Goal: Book appointment/travel/reservation

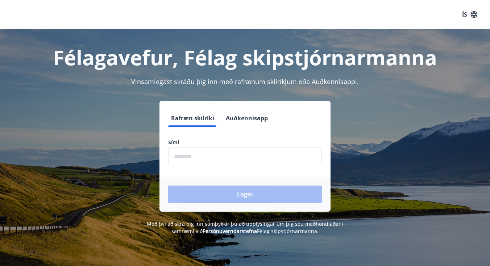
click at [184, 155] on input "phone" at bounding box center [245, 157] width 154 height 18
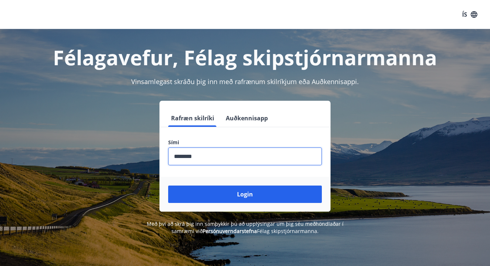
type input "********"
click at [245, 194] on button "Login" at bounding box center [245, 194] width 154 height 17
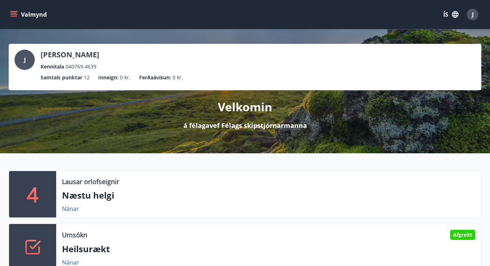
click at [7, 13] on div "Valmynd ÍS J" at bounding box center [245, 14] width 490 height 29
click at [18, 13] on button "Valmynd" at bounding box center [29, 14] width 41 height 13
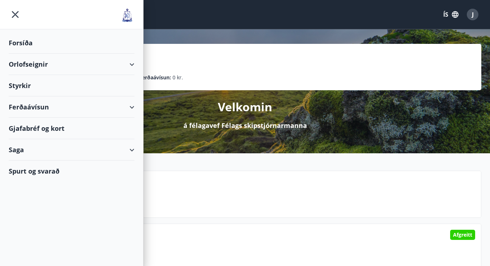
click at [49, 62] on div "Orlofseignir" at bounding box center [72, 64] width 126 height 21
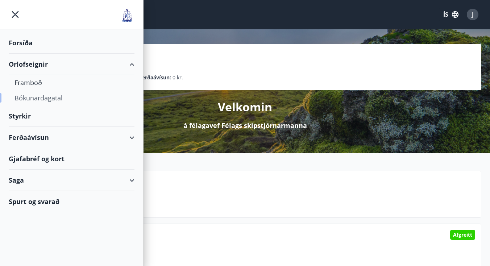
click at [38, 100] on div "Bókunardagatal" at bounding box center [72, 97] width 114 height 15
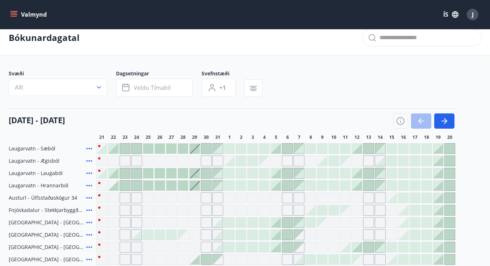
scroll to position [8, 0]
click at [447, 122] on icon "button" at bounding box center [445, 122] width 3 height 6
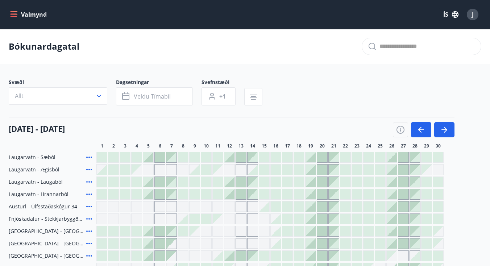
scroll to position [1, 0]
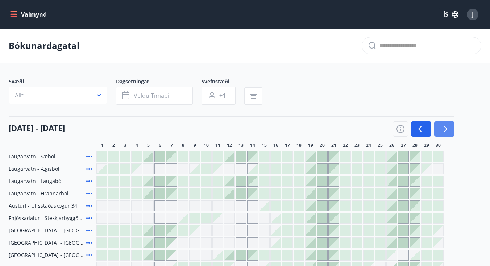
click at [445, 127] on icon "button" at bounding box center [444, 129] width 9 height 9
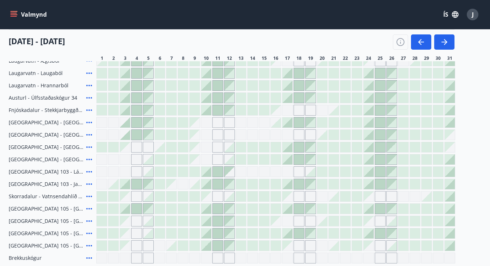
scroll to position [114, 0]
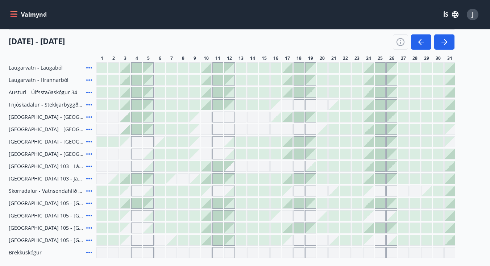
click at [232, 194] on div at bounding box center [230, 191] width 10 height 10
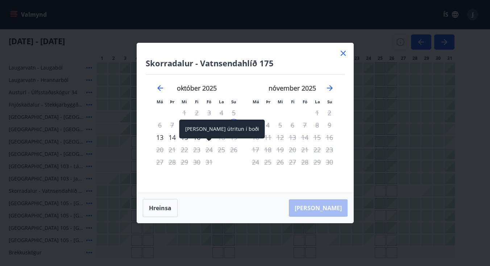
click at [209, 137] on div "[PERSON_NAME] útritun í boði" at bounding box center [223, 129] width 86 height 19
click at [209, 140] on span at bounding box center [209, 141] width 5 height 4
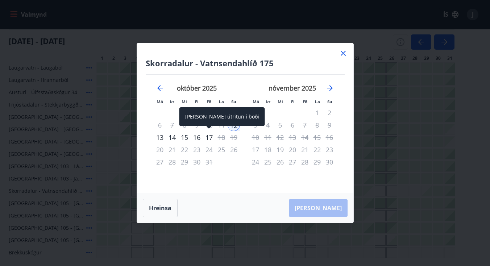
click at [208, 139] on div "17" at bounding box center [209, 137] width 12 height 12
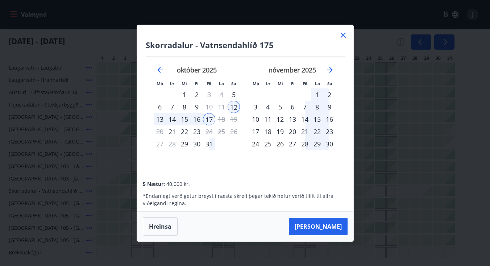
click at [256, 108] on div "3" at bounding box center [256, 107] width 12 height 12
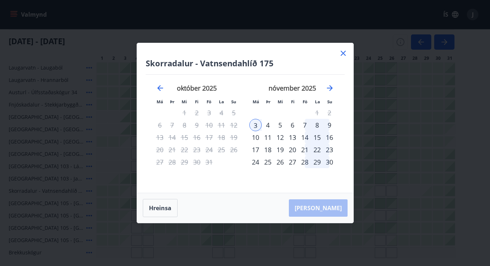
click at [330, 124] on div "9" at bounding box center [330, 125] width 12 height 12
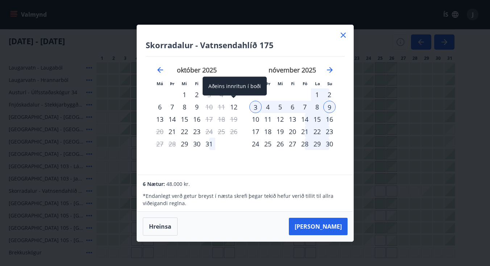
click at [235, 107] on div "12" at bounding box center [234, 107] width 12 height 12
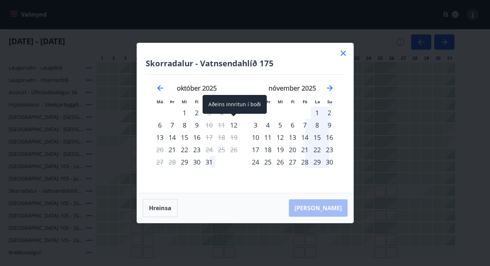
click at [235, 126] on div "12" at bounding box center [234, 125] width 12 height 12
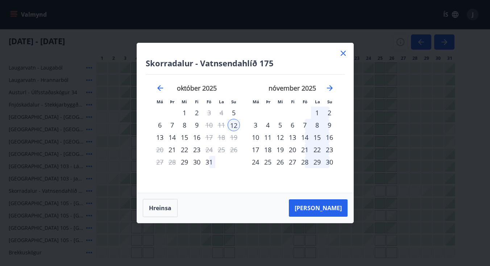
click at [198, 138] on div "16" at bounding box center [197, 137] width 12 height 12
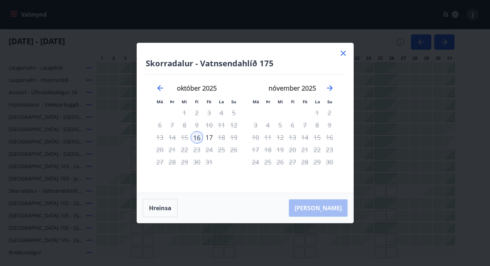
click at [344, 52] on icon at bounding box center [343, 53] width 9 height 9
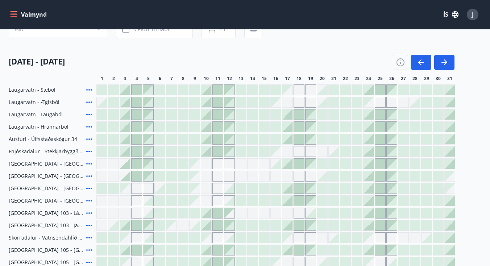
scroll to position [53, 0]
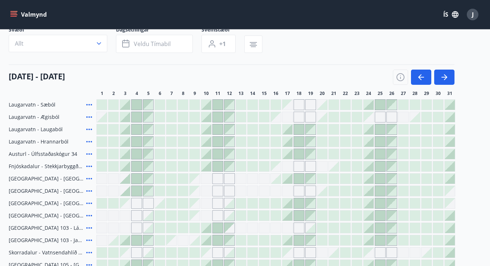
click at [151, 118] on div at bounding box center [148, 117] width 10 height 10
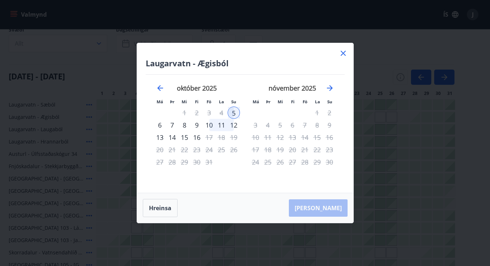
click at [211, 123] on div "10" at bounding box center [209, 125] width 12 height 12
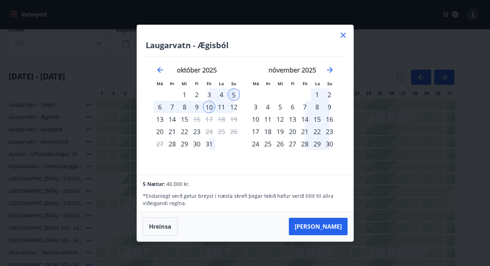
click at [344, 35] on icon at bounding box center [343, 34] width 1 height 1
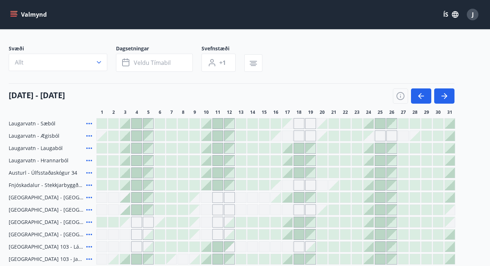
scroll to position [34, 0]
click at [326, 56] on div "Svæði Allt Dagsetningar Veldu tímabil Svefnstæði +1" at bounding box center [245, 59] width 473 height 30
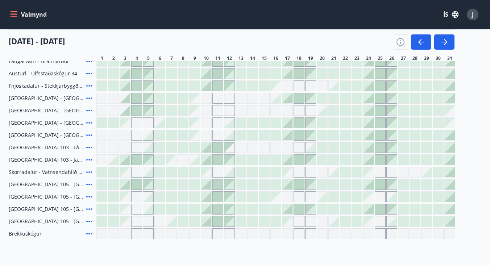
scroll to position [133, 0]
click at [89, 173] on icon at bounding box center [89, 172] width 9 height 9
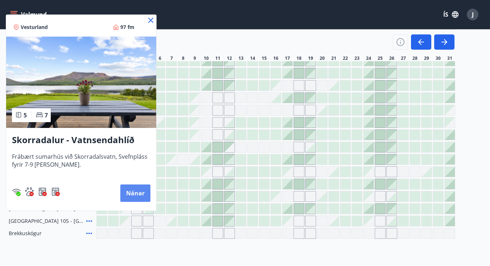
click at [135, 189] on button "Nánar" at bounding box center [135, 193] width 30 height 17
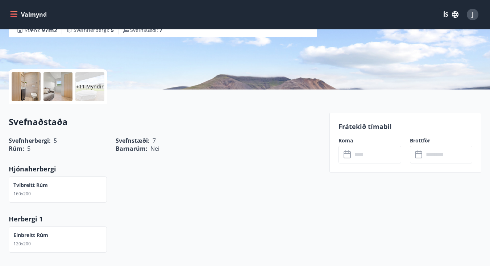
scroll to position [126, 0]
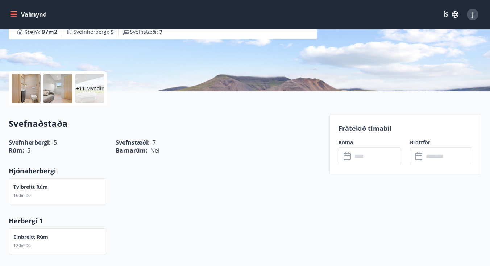
click at [20, 84] on div at bounding box center [26, 88] width 29 height 29
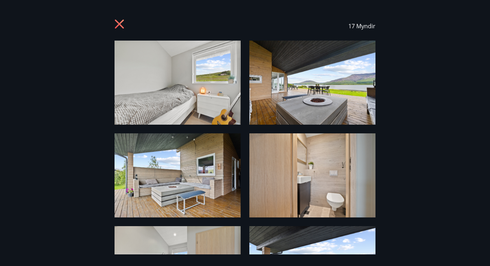
scroll to position [0, 0]
click at [119, 21] on icon at bounding box center [121, 25] width 12 height 12
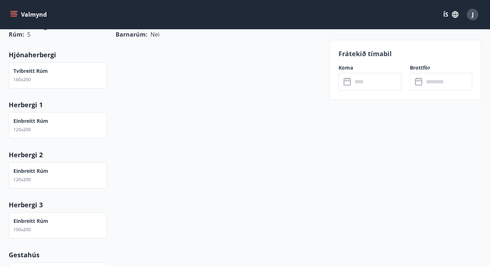
scroll to position [243, 0]
click at [354, 85] on input "text" at bounding box center [377, 82] width 49 height 18
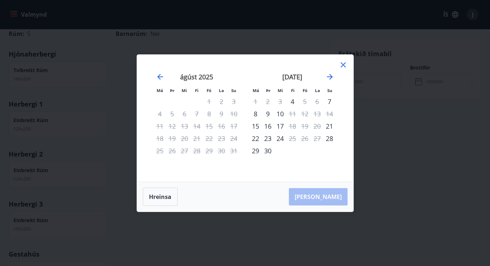
click at [344, 65] on icon at bounding box center [343, 64] width 5 height 5
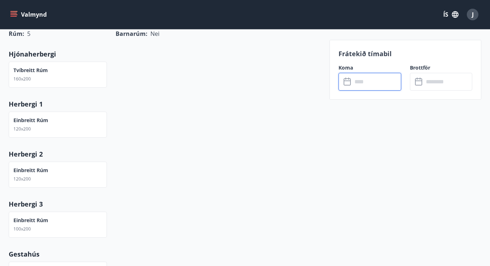
click at [361, 80] on input "text" at bounding box center [377, 82] width 49 height 18
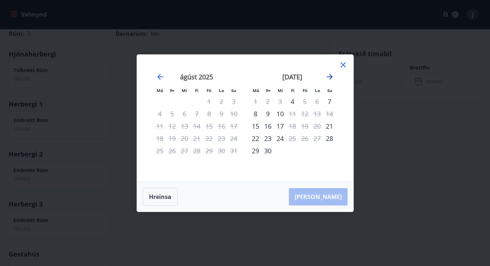
click at [331, 76] on icon "Move forward to switch to the next month." at bounding box center [330, 77] width 9 height 9
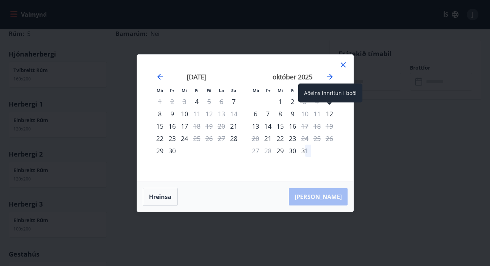
click at [333, 112] on div "12" at bounding box center [330, 114] width 12 height 12
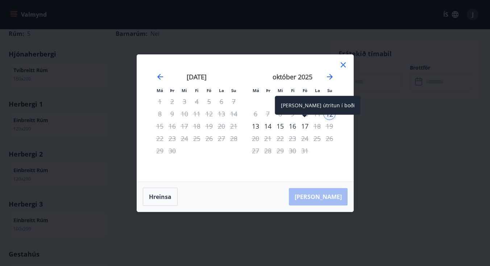
click at [305, 125] on div "17" at bounding box center [305, 126] width 12 height 12
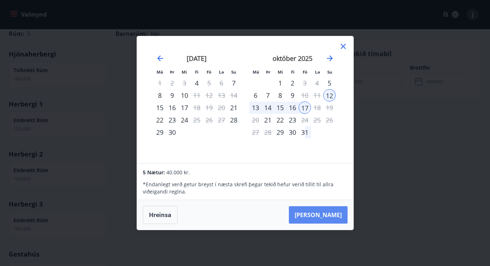
click at [332, 213] on button "[PERSON_NAME]" at bounding box center [318, 214] width 59 height 17
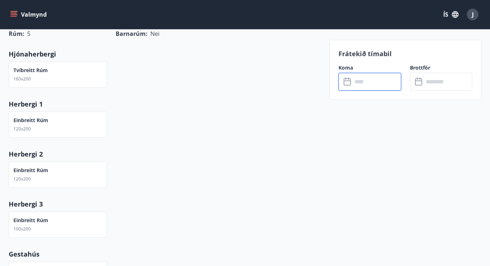
type input "******"
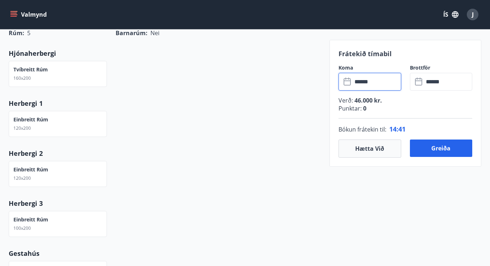
scroll to position [244, 0]
click at [369, 144] on button "Hætta við" at bounding box center [370, 149] width 62 height 18
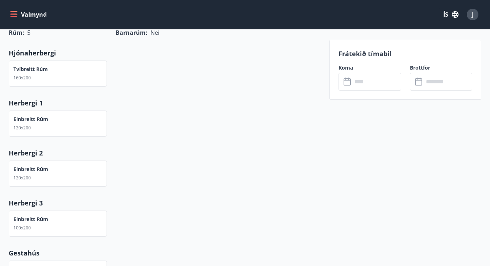
click at [349, 80] on icon at bounding box center [348, 82] width 9 height 9
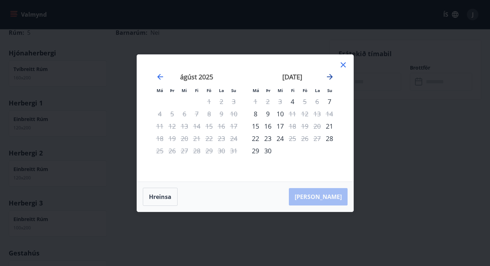
click at [329, 79] on icon "Move forward to switch to the next month." at bounding box center [330, 77] width 9 height 9
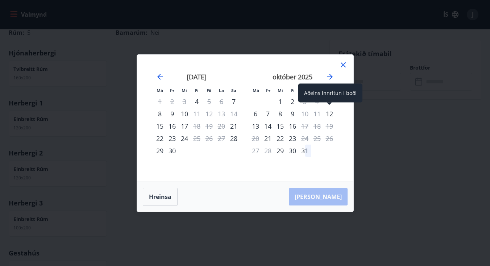
click at [331, 114] on div "12" at bounding box center [330, 114] width 12 height 12
click at [329, 113] on div "12" at bounding box center [330, 114] width 12 height 12
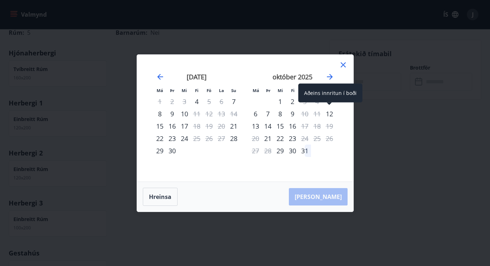
click at [329, 113] on div "12" at bounding box center [330, 114] width 12 height 12
click at [344, 65] on icon at bounding box center [343, 64] width 5 height 5
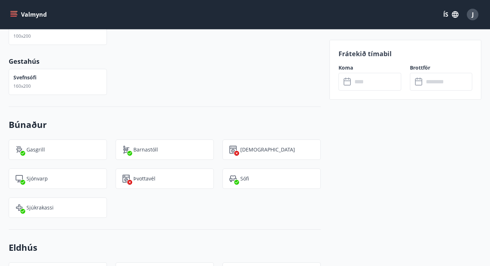
scroll to position [440, 0]
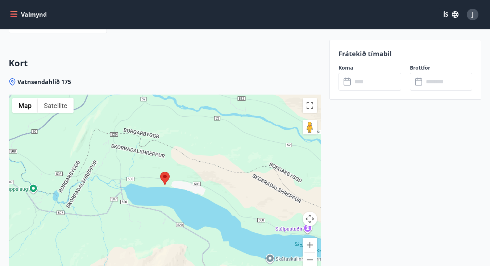
scroll to position [990, 0]
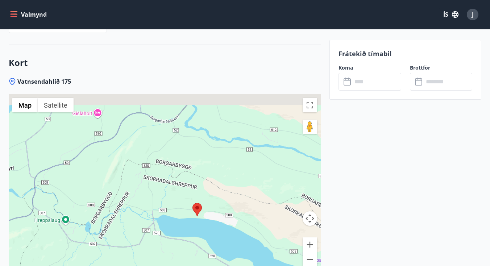
drag, startPoint x: 77, startPoint y: 202, endPoint x: 109, endPoint y: 237, distance: 47.3
click at [109, 237] on div at bounding box center [165, 184] width 312 height 181
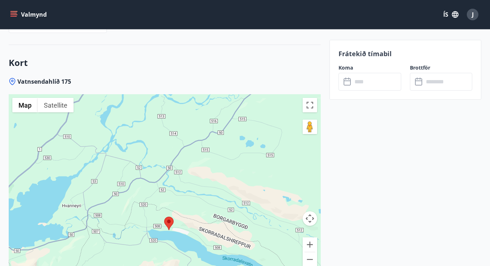
drag, startPoint x: 92, startPoint y: 217, endPoint x: 111, endPoint y: 217, distance: 19.2
click at [112, 217] on div at bounding box center [165, 184] width 312 height 181
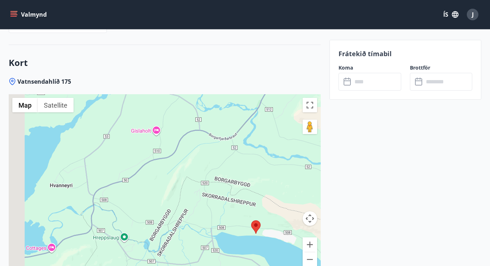
drag, startPoint x: 104, startPoint y: 194, endPoint x: 200, endPoint y: 196, distance: 95.4
click at [200, 196] on div at bounding box center [165, 184] width 312 height 181
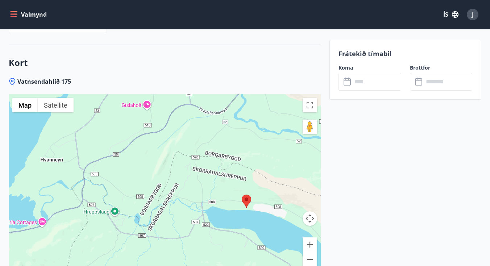
drag, startPoint x: 135, startPoint y: 182, endPoint x: 127, endPoint y: 155, distance: 28.6
click at [127, 155] on div at bounding box center [165, 184] width 312 height 181
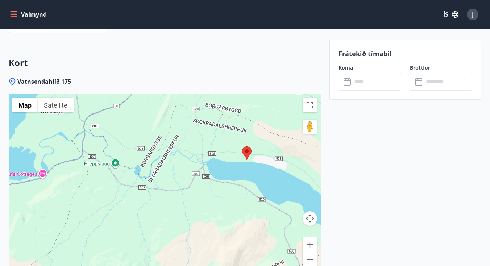
drag, startPoint x: 131, startPoint y: 188, endPoint x: 131, endPoint y: 137, distance: 50.1
click at [131, 137] on div at bounding box center [165, 184] width 312 height 181
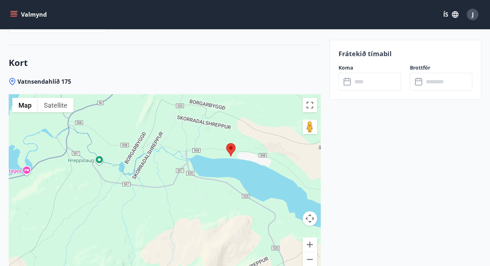
drag, startPoint x: 163, startPoint y: 214, endPoint x: 147, endPoint y: 209, distance: 17.0
click at [147, 209] on div at bounding box center [165, 184] width 312 height 181
click at [58, 108] on button "Satellite" at bounding box center [56, 105] width 36 height 15
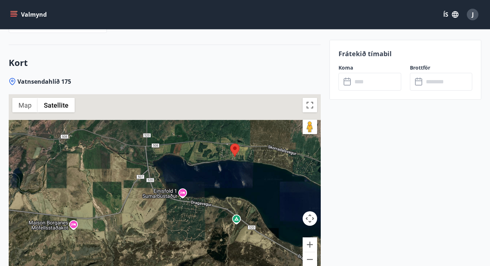
drag, startPoint x: 189, startPoint y: 165, endPoint x: 128, endPoint y: 210, distance: 76.3
click at [128, 210] on div at bounding box center [165, 184] width 312 height 181
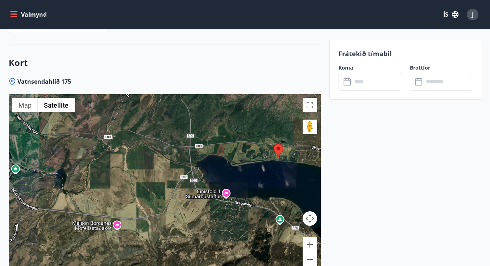
drag, startPoint x: 86, startPoint y: 231, endPoint x: 131, endPoint y: 231, distance: 44.6
click at [131, 231] on div at bounding box center [165, 184] width 312 height 181
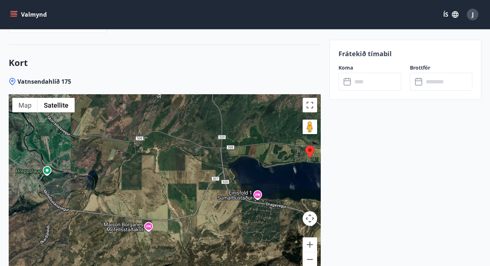
drag, startPoint x: 111, startPoint y: 197, endPoint x: 143, endPoint y: 198, distance: 32.7
click at [143, 198] on div at bounding box center [165, 184] width 312 height 181
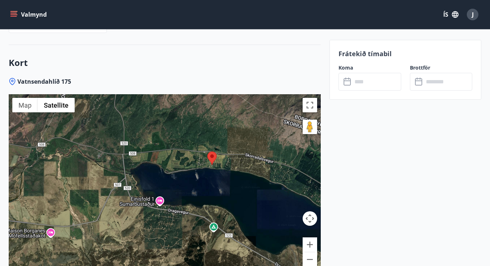
drag, startPoint x: 228, startPoint y: 230, endPoint x: 128, endPoint y: 237, distance: 99.9
click at [128, 237] on div at bounding box center [165, 184] width 312 height 181
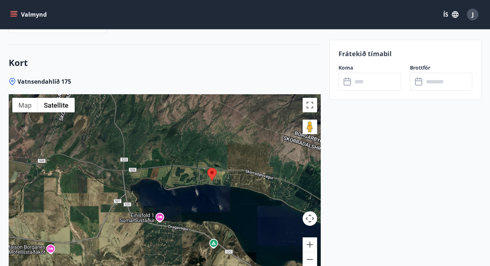
drag, startPoint x: 191, startPoint y: 178, endPoint x: 191, endPoint y: 195, distance: 17.0
click at [191, 195] on div at bounding box center [165, 184] width 312 height 181
click at [202, 177] on div at bounding box center [165, 184] width 312 height 181
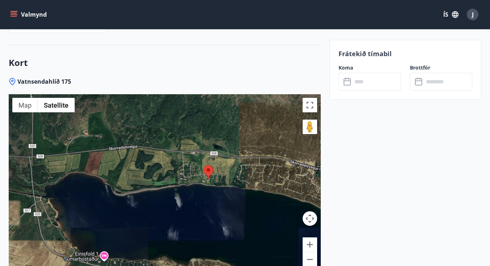
drag, startPoint x: 214, startPoint y: 178, endPoint x: 200, endPoint y: 170, distance: 16.1
click at [200, 170] on div at bounding box center [165, 184] width 312 height 181
click at [197, 178] on div at bounding box center [165, 184] width 312 height 181
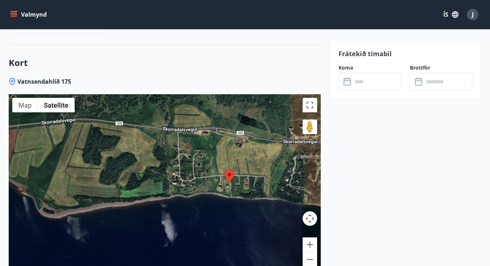
drag, startPoint x: 198, startPoint y: 182, endPoint x: 215, endPoint y: 192, distance: 20.1
click at [215, 192] on div at bounding box center [165, 184] width 312 height 181
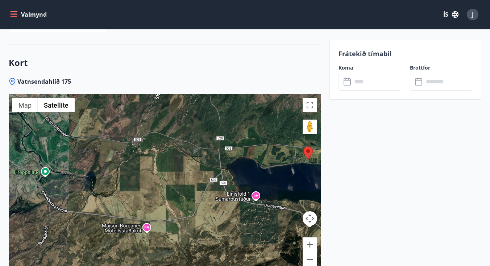
drag, startPoint x: 156, startPoint y: 190, endPoint x: 236, endPoint y: 167, distance: 83.6
click at [236, 167] on div at bounding box center [165, 184] width 312 height 181
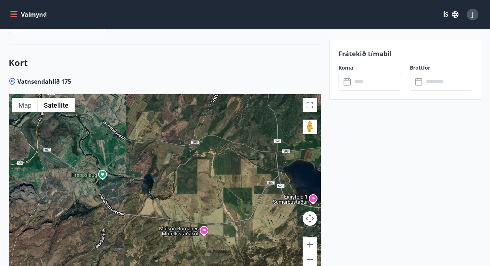
drag, startPoint x: 165, startPoint y: 187, endPoint x: 225, endPoint y: 190, distance: 59.9
click at [225, 190] on div at bounding box center [165, 184] width 312 height 181
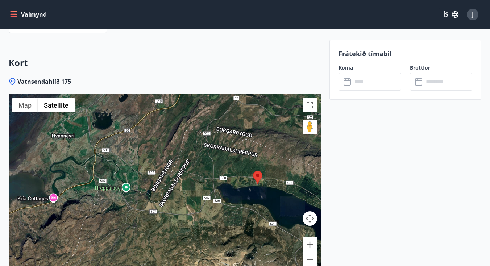
drag, startPoint x: 143, startPoint y: 164, endPoint x: 103, endPoint y: 172, distance: 40.3
click at [103, 172] on div at bounding box center [165, 184] width 312 height 181
click at [194, 215] on div at bounding box center [165, 184] width 312 height 181
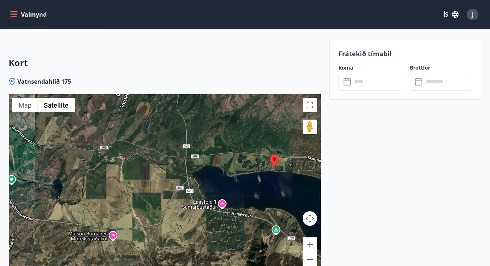
drag, startPoint x: 152, startPoint y: 180, endPoint x: 106, endPoint y: 196, distance: 48.8
click at [106, 196] on div at bounding box center [165, 184] width 312 height 181
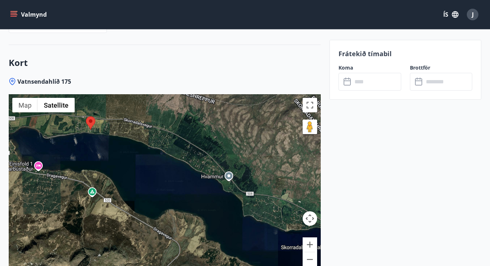
drag, startPoint x: 291, startPoint y: 175, endPoint x: 106, endPoint y: 137, distance: 188.9
click at [106, 137] on div at bounding box center [165, 184] width 312 height 181
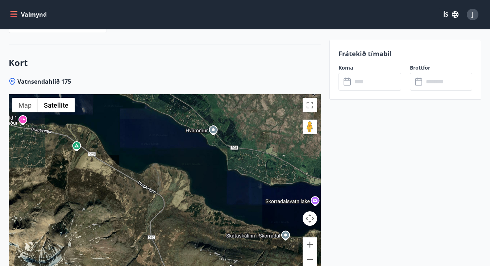
drag, startPoint x: 178, startPoint y: 194, endPoint x: 162, endPoint y: 147, distance: 50.4
click at [162, 147] on div at bounding box center [165, 184] width 312 height 181
